Goal: Task Accomplishment & Management: Manage account settings

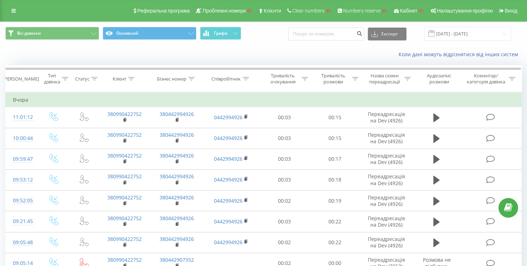
drag, startPoint x: 11, startPoint y: 9, endPoint x: 18, endPoint y: 18, distance: 10.2
click at [11, 9] on icon at bounding box center [13, 10] width 4 height 5
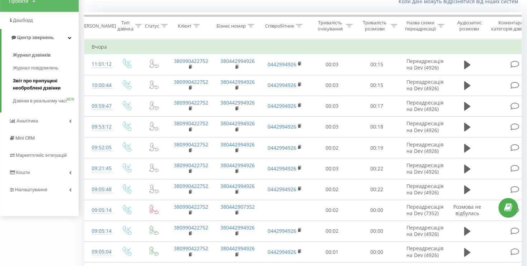
scroll to position [72, 0]
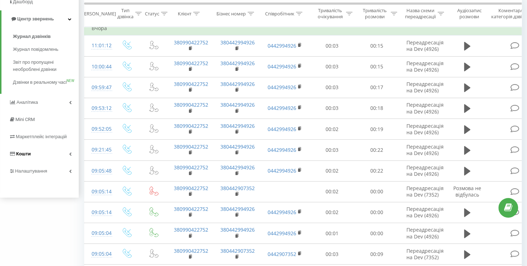
click at [72, 159] on link "Кошти" at bounding box center [39, 153] width 79 height 17
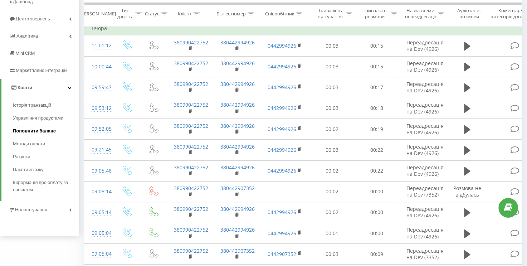
click at [37, 128] on span "Поповнити баланс" at bounding box center [34, 130] width 43 height 7
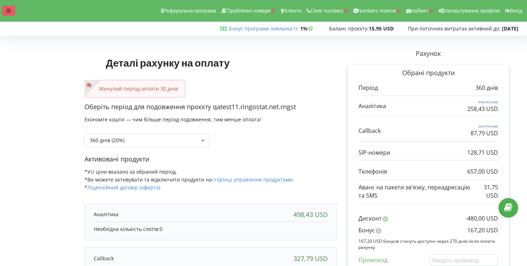
click at [3, 8] on div at bounding box center [8, 11] width 13 height 10
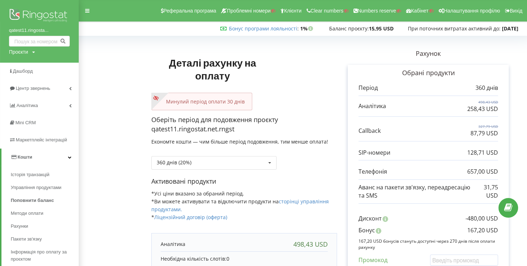
click at [33, 15] on img at bounding box center [39, 16] width 61 height 18
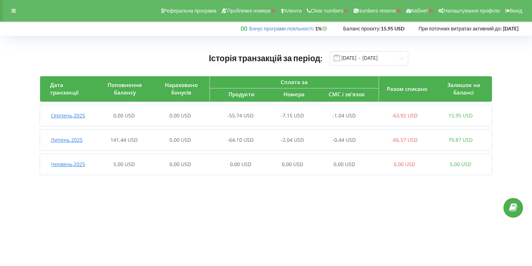
click at [78, 115] on span "Серпень , 2025" at bounding box center [68, 115] width 34 height 7
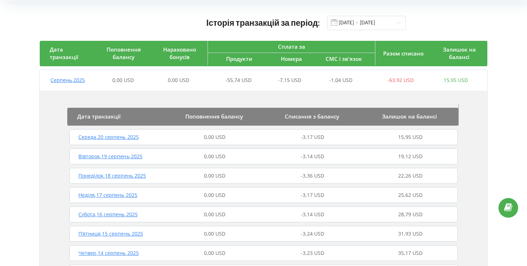
scroll to position [36, 0]
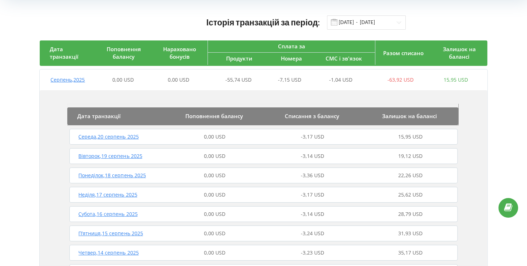
click at [150, 138] on div "Середа , 20 серпень 2025" at bounding box center [117, 136] width 98 height 7
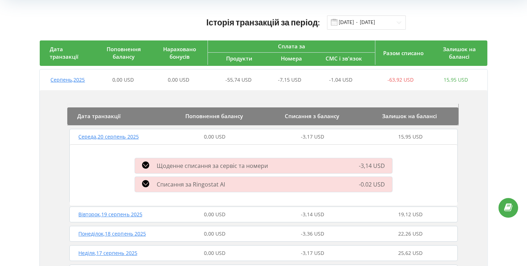
click at [157, 139] on div "Середа , 20 серпень 2025" at bounding box center [117, 136] width 98 height 7
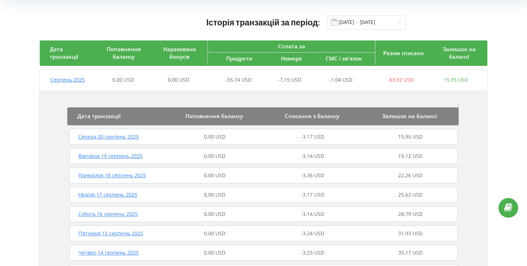
click at [157, 139] on div "Середа , 20 серпень 2025" at bounding box center [117, 136] width 98 height 7
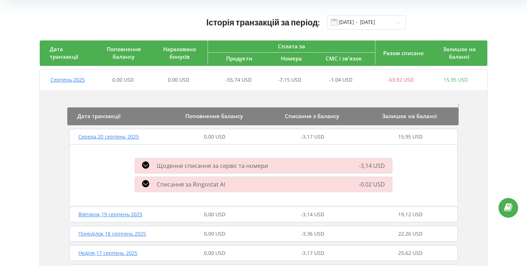
click at [157, 139] on div "Середа , 20 серпень 2025" at bounding box center [117, 136] width 98 height 7
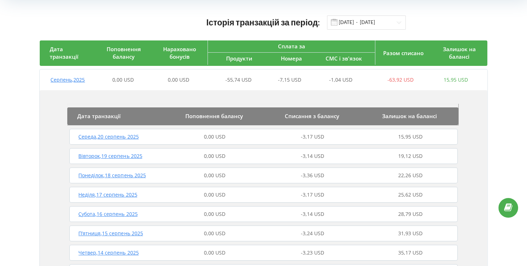
scroll to position [0, 0]
